Goal: Find specific page/section: Find specific page/section

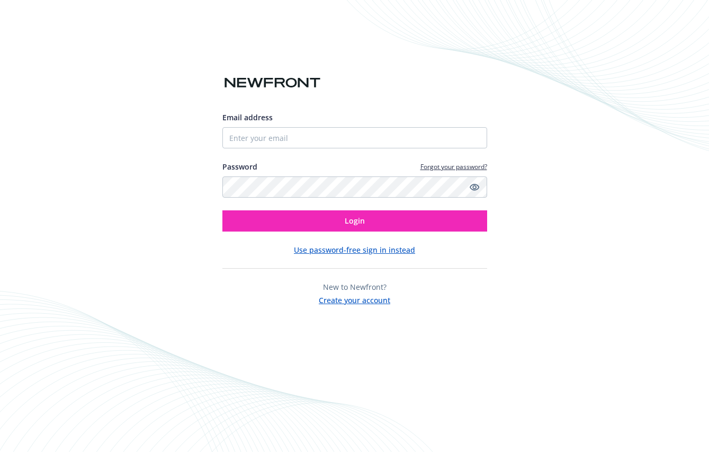
drag, startPoint x: 272, startPoint y: 122, endPoint x: 270, endPoint y: 127, distance: 5.7
click at [272, 122] on div "Email address" at bounding box center [354, 117] width 265 height 11
click at [262, 140] on input "Email address" at bounding box center [354, 137] width 265 height 21
type input "[EMAIL_ADDRESS][DOMAIN_NAME]"
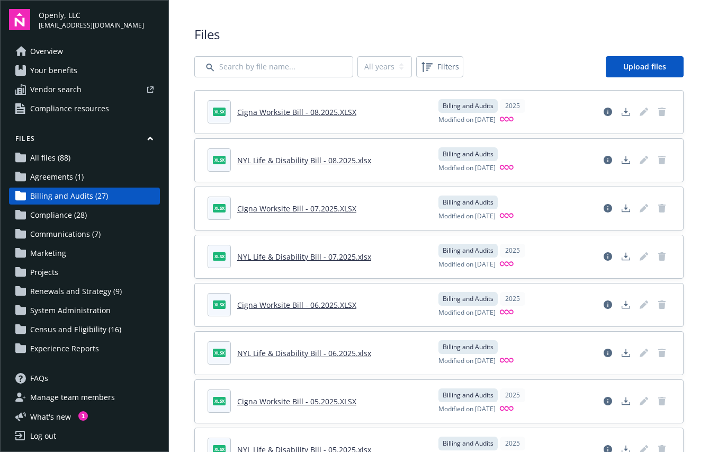
click at [97, 324] on span "Census and Eligibility (16)" at bounding box center [75, 329] width 91 height 17
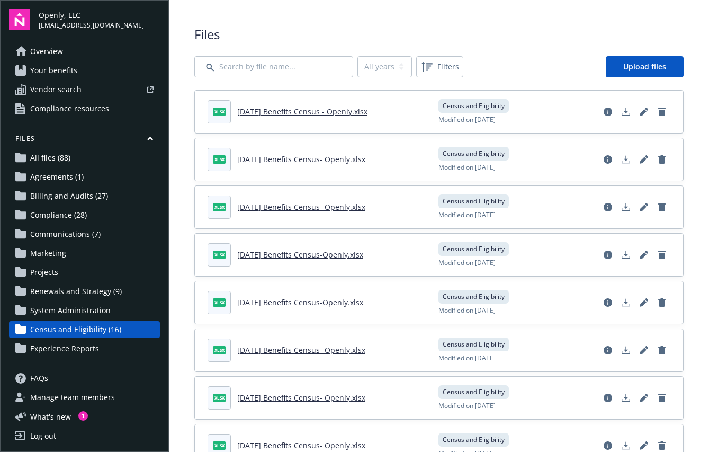
click at [65, 195] on span "Billing and Audits (27)" at bounding box center [69, 195] width 78 height 17
